Goal: Information Seeking & Learning: Learn about a topic

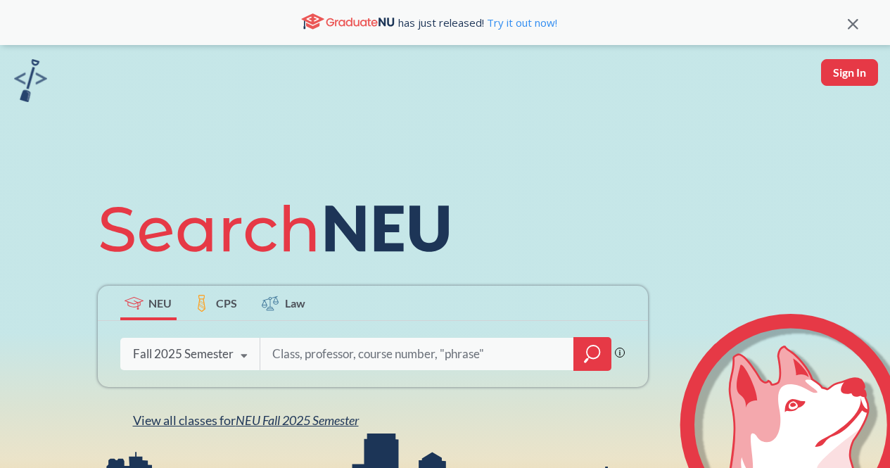
click at [258, 421] on span "NEU Fall 2025 Semester" at bounding box center [297, 419] width 123 height 15
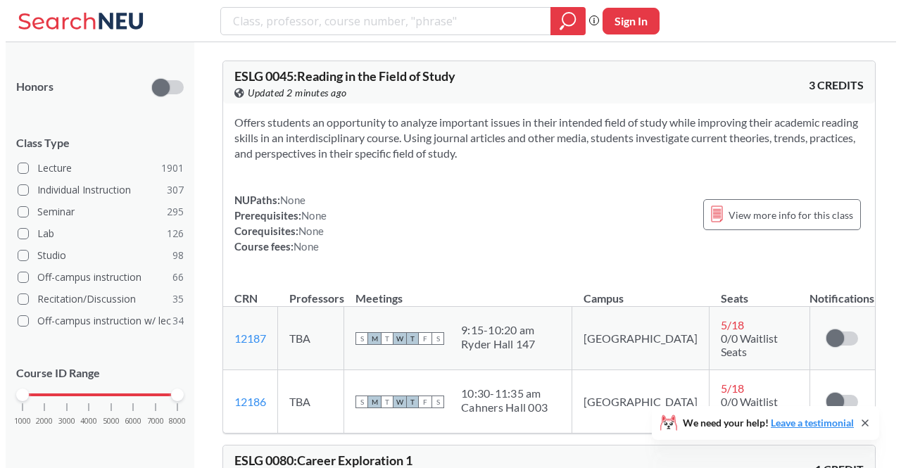
scroll to position [355, 0]
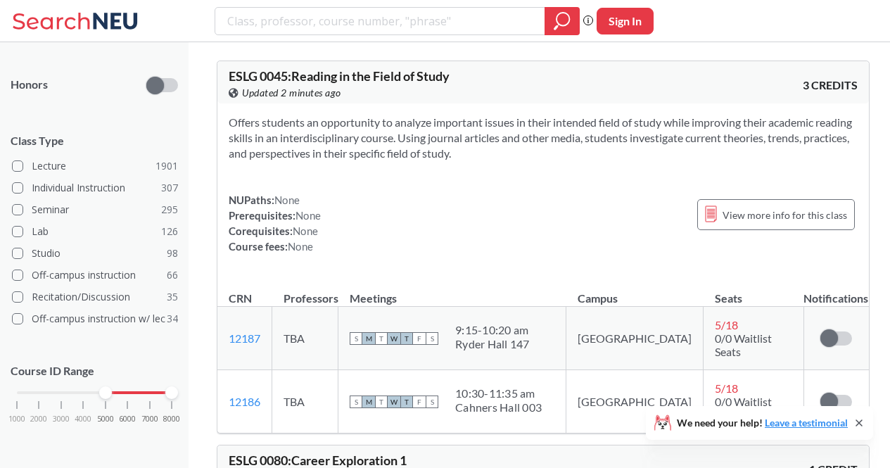
drag, startPoint x: 13, startPoint y: 392, endPoint x: 99, endPoint y: 393, distance: 85.9
click at [99, 393] on div "1000 2000 3000 4000 5000 6000 7000 8000" at bounding box center [94, 393] width 155 height 10
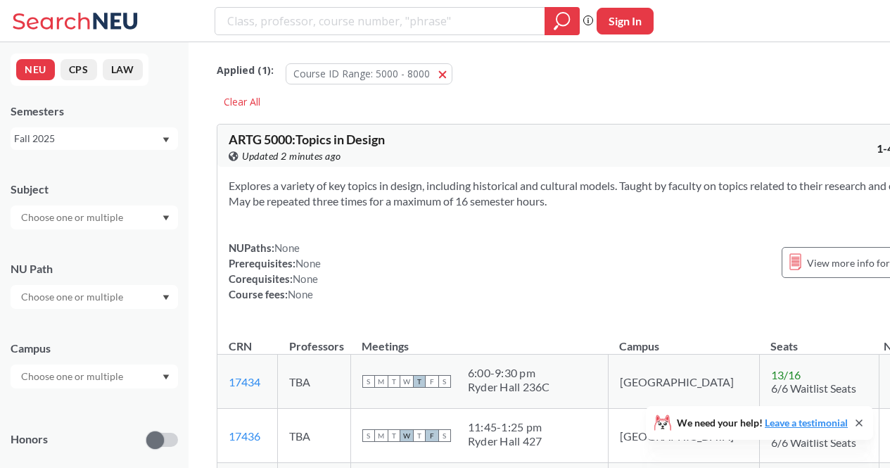
click at [94, 217] on input "text" at bounding box center [73, 217] width 118 height 17
type input "OR"
click at [101, 236] on div "OR ( 4 )" at bounding box center [97, 241] width 159 height 15
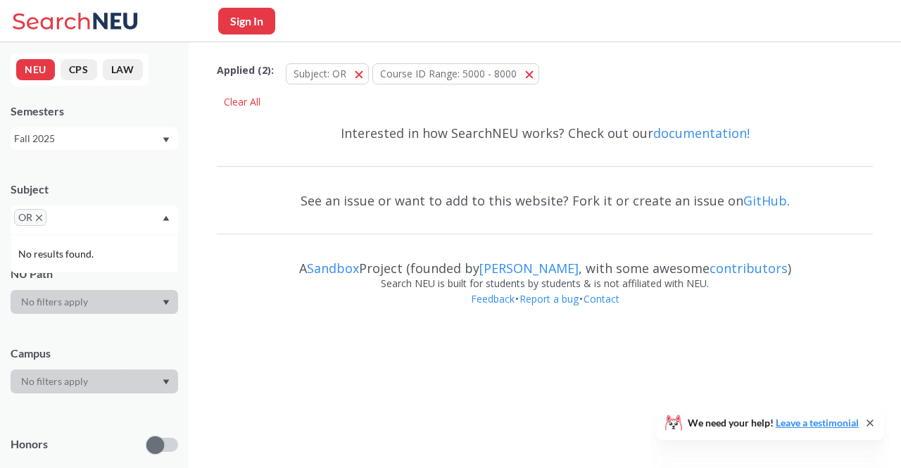
click at [100, 217] on div "OR" at bounding box center [95, 220] width 168 height 29
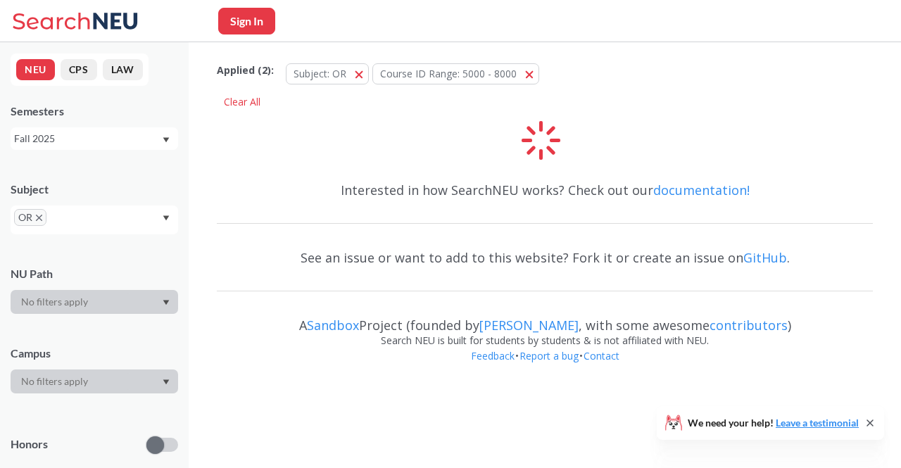
click at [64, 224] on input "text" at bounding box center [71, 222] width 42 height 17
type input "MATH"
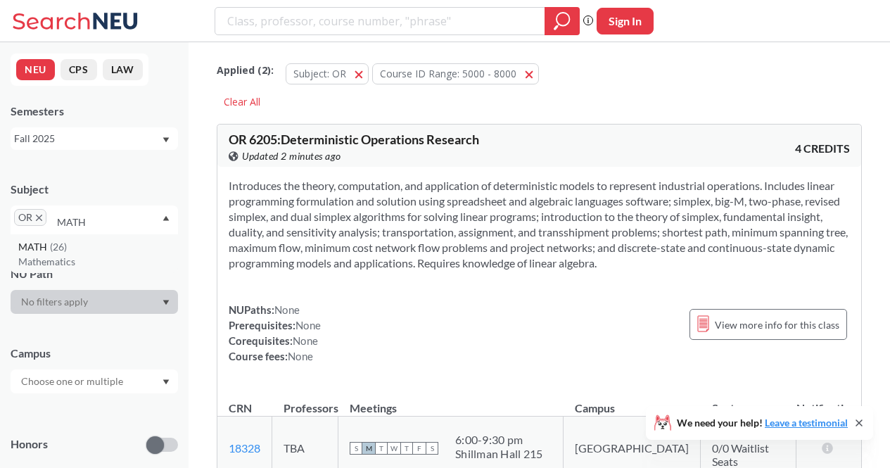
click at [64, 239] on div "MATH ( 26 )" at bounding box center [97, 246] width 159 height 15
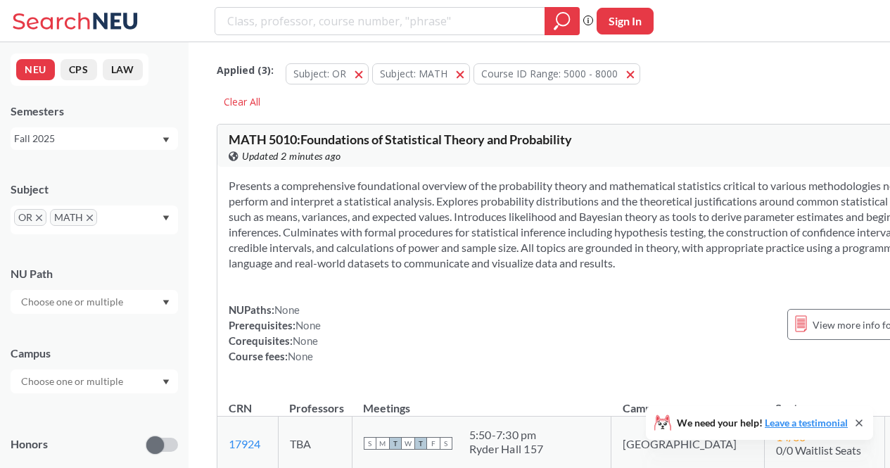
click at [325, 184] on div "Presents a comprehensive foundational overview of the probability theory and ma…" at bounding box center [588, 277] width 742 height 220
